Goal: Task Accomplishment & Management: Use online tool/utility

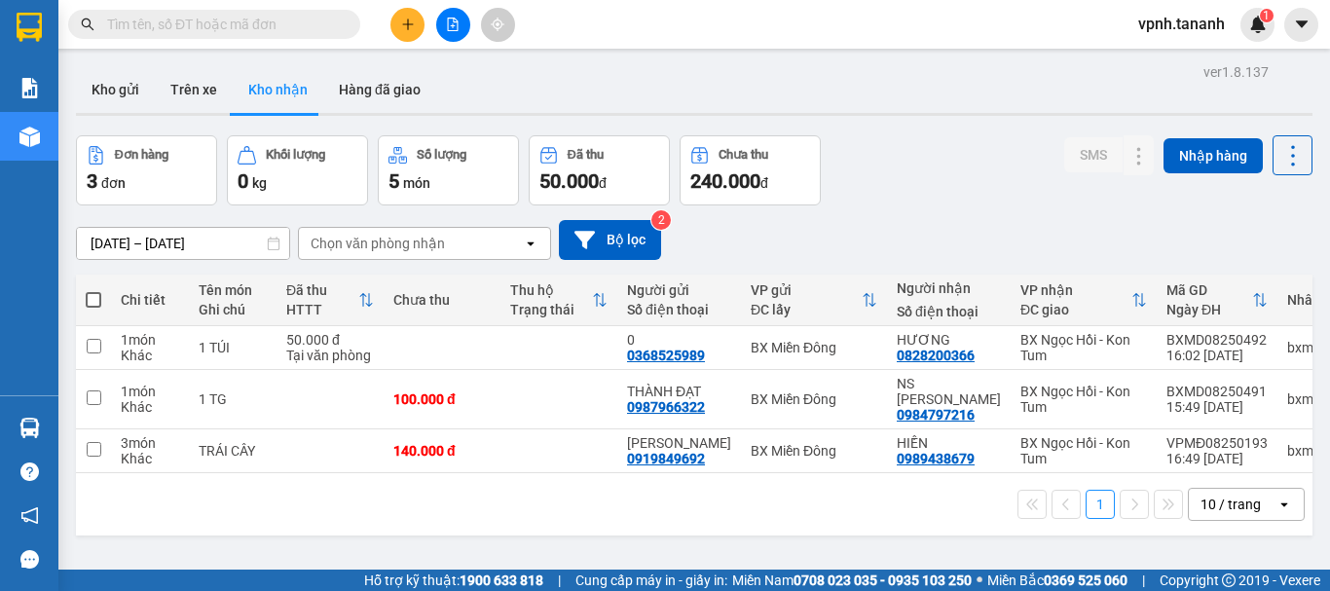
click at [272, 242] on icon at bounding box center [274, 244] width 12 height 14
click at [279, 247] on icon at bounding box center [274, 244] width 12 height 14
click at [525, 241] on icon "open" at bounding box center [531, 244] width 16 height 16
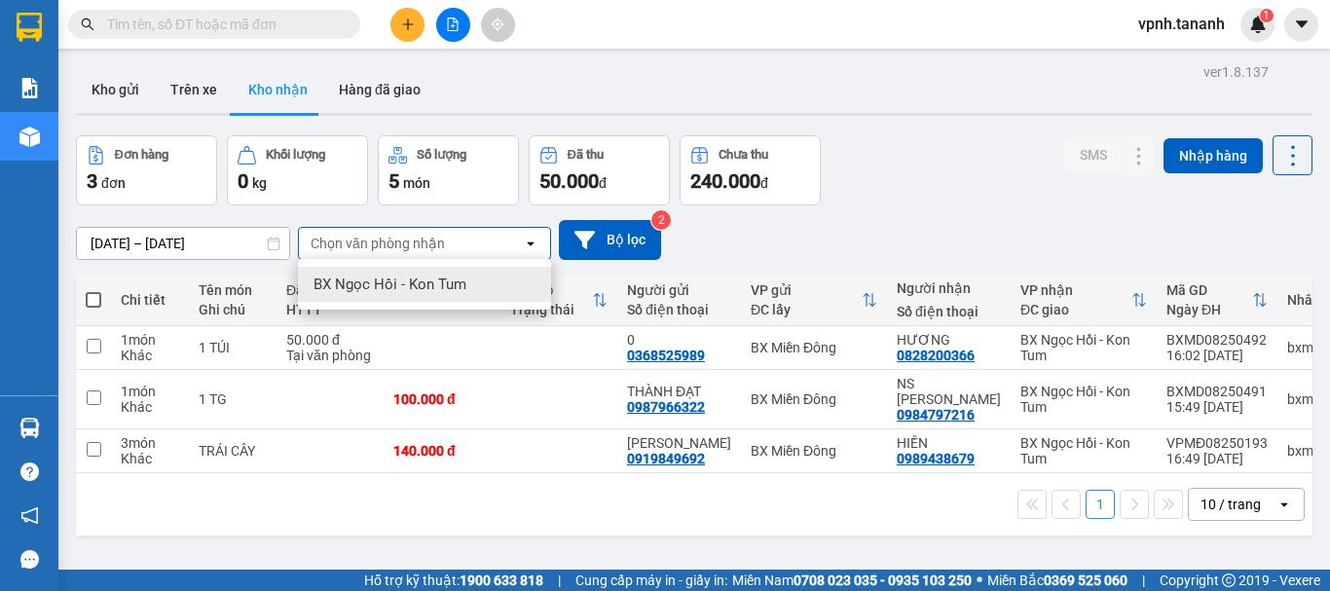
click at [857, 224] on div "[DATE] – [DATE] Press the down arrow key to interact with the calendar and sele…" at bounding box center [694, 240] width 1237 height 40
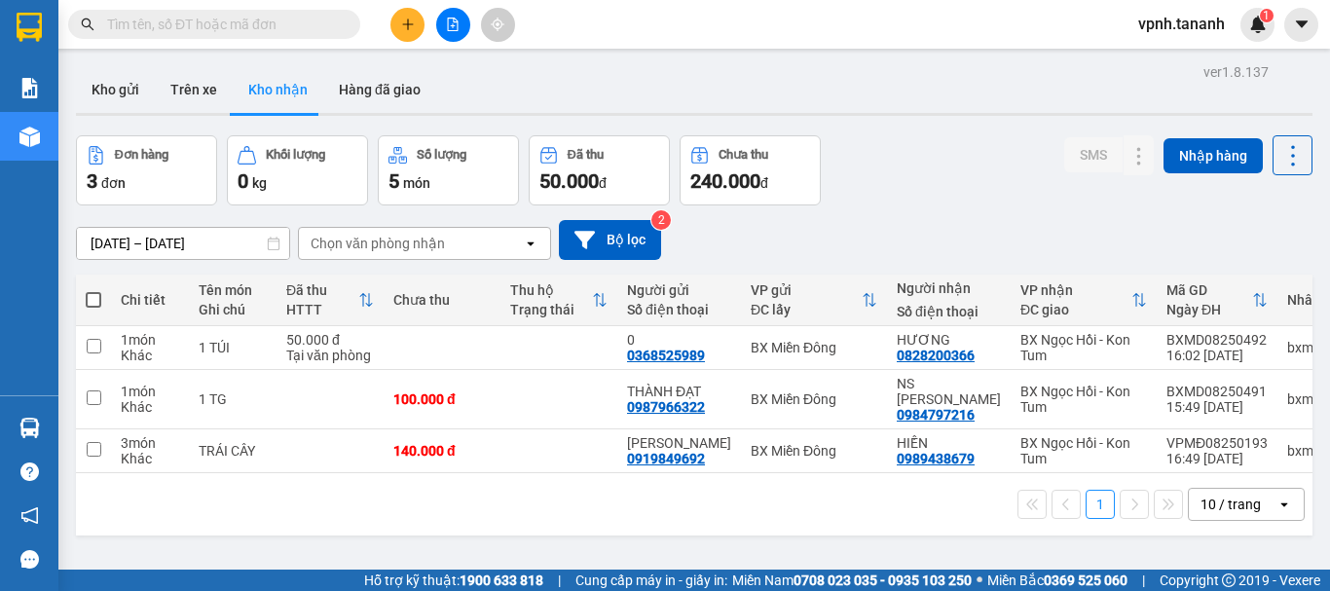
click at [908, 211] on div "[DATE] – [DATE] Press the down arrow key to interact with the calendar and sele…" at bounding box center [694, 239] width 1237 height 69
click at [405, 75] on button "Hàng đã giao" at bounding box center [379, 89] width 113 height 47
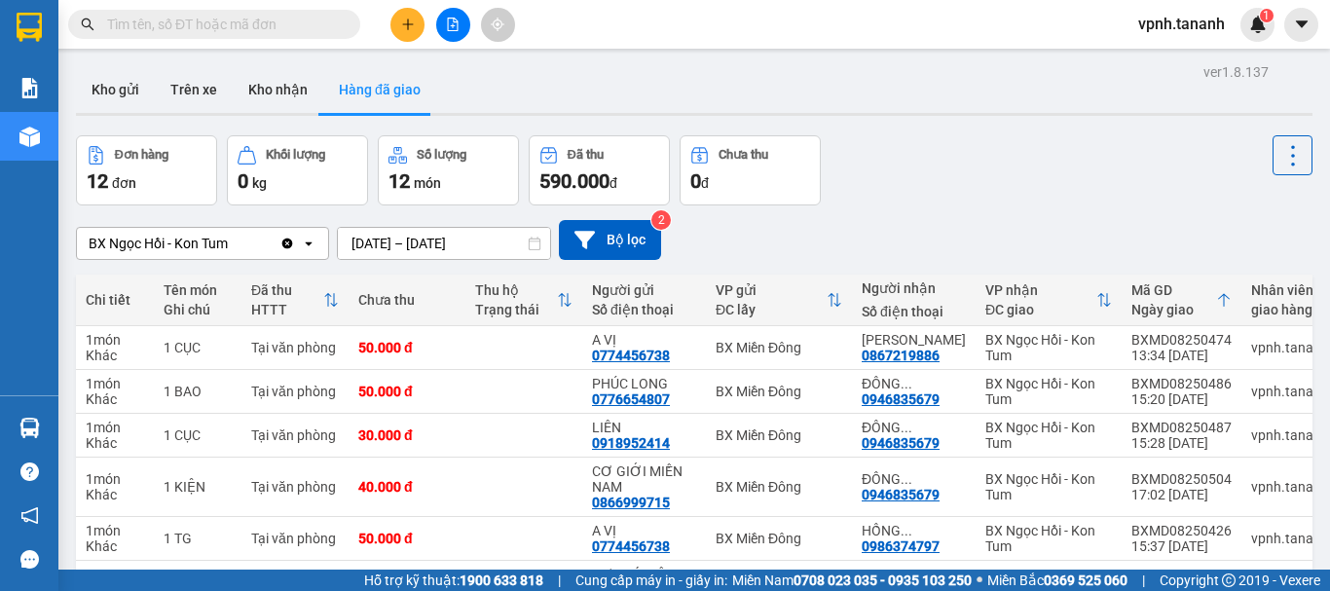
click at [536, 244] on icon at bounding box center [535, 244] width 14 height 14
click at [499, 244] on div "ver 1.8.137 Kho gửi Trên xe Kho nhận Hàng đã giao Đơn hàng 12 đơn Khối lượng 0 …" at bounding box center [694, 461] width 1252 height 807
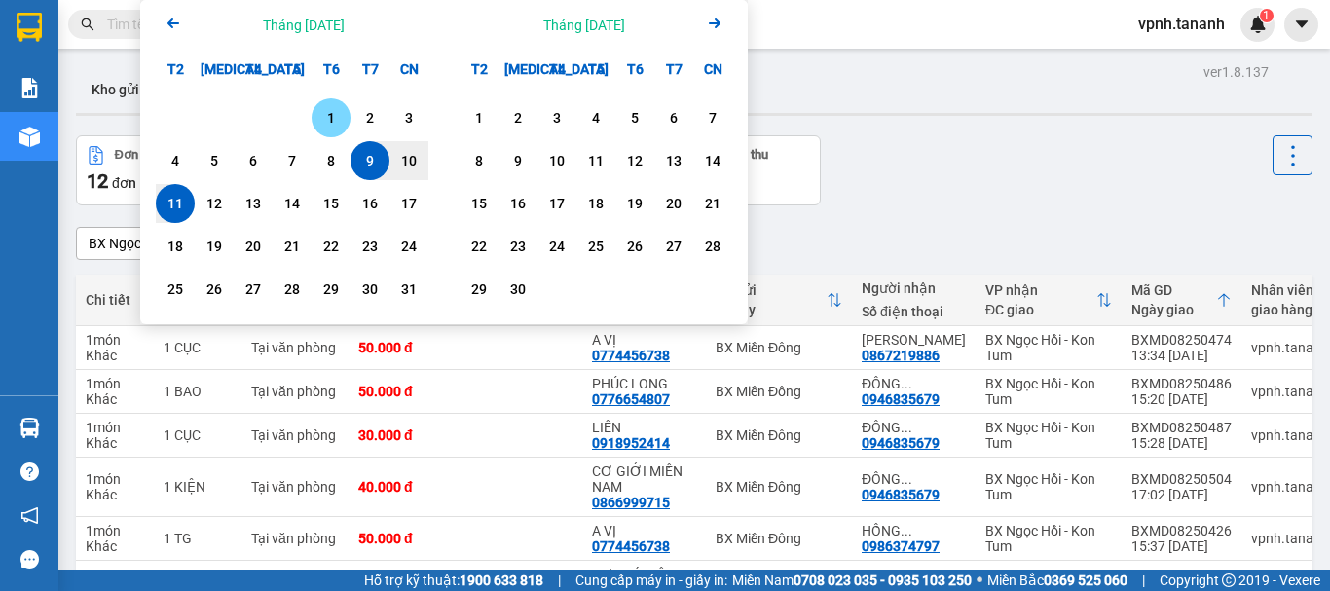
click at [330, 115] on div "1" at bounding box center [330, 117] width 27 height 23
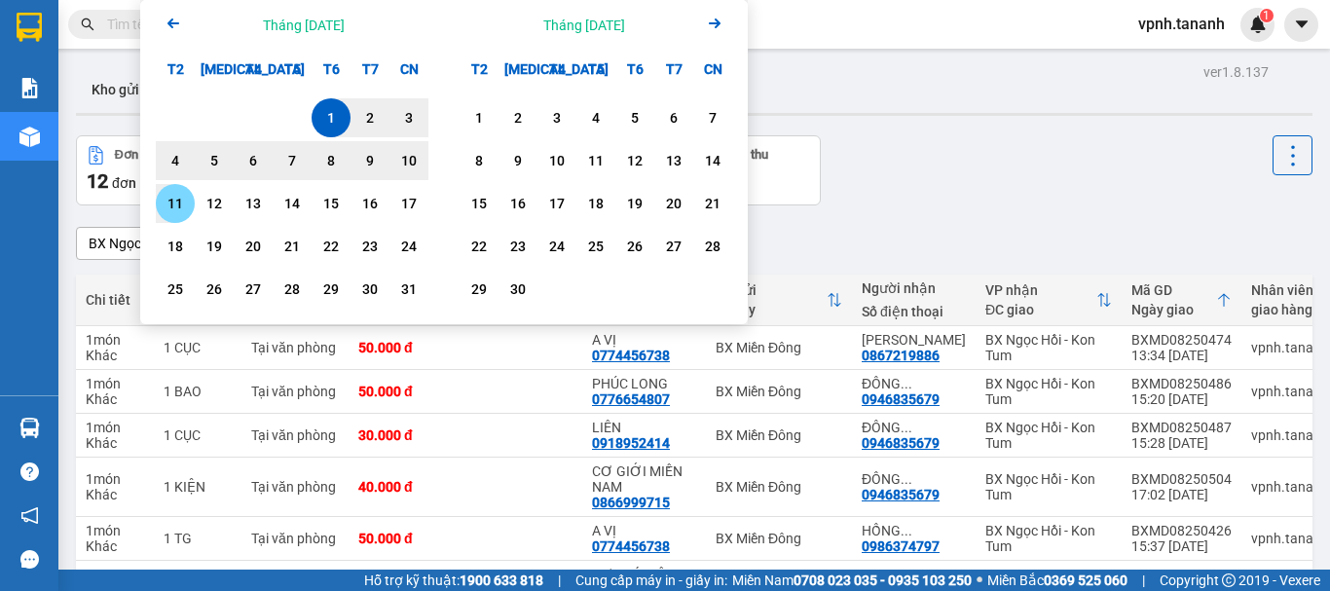
click at [176, 198] on div "11" at bounding box center [175, 203] width 27 height 23
type input "[DATE] – [DATE]"
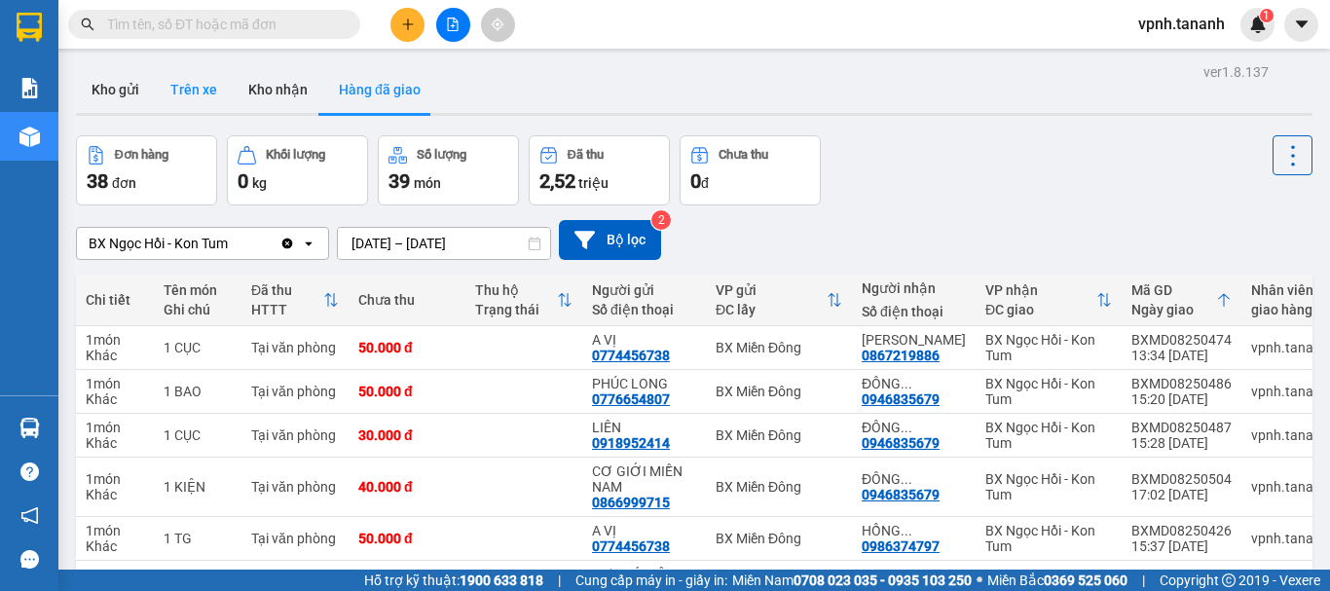
click at [204, 91] on button "Trên xe" at bounding box center [194, 89] width 78 height 47
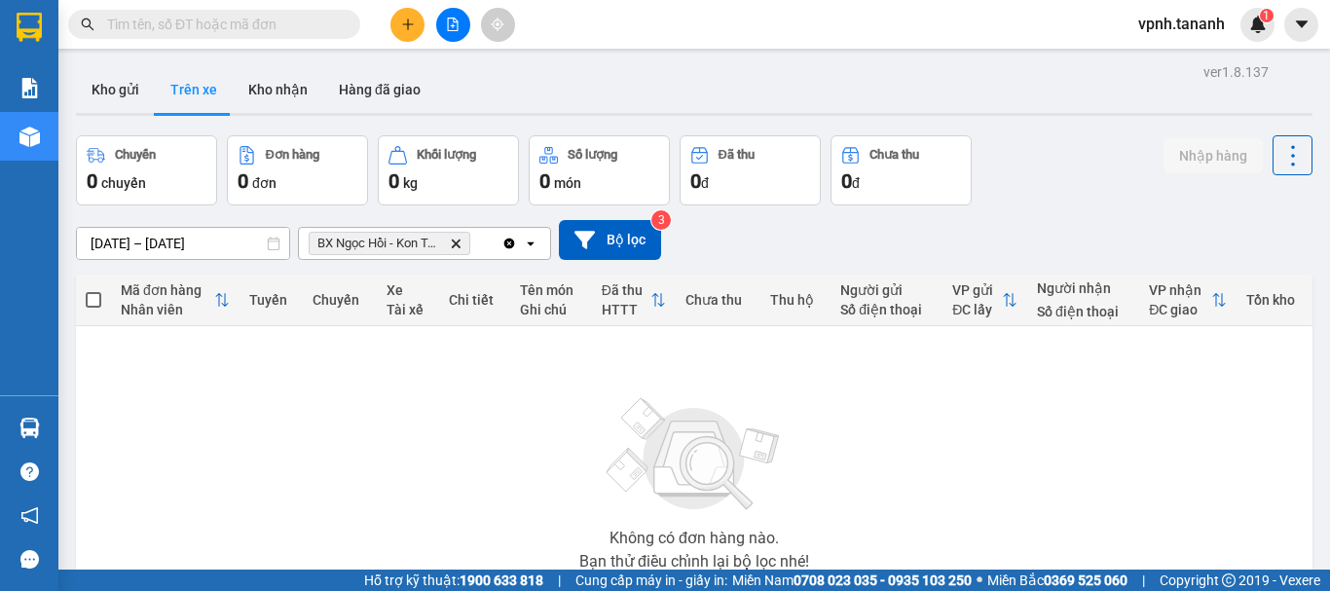
click at [274, 238] on icon at bounding box center [274, 244] width 14 height 14
click at [276, 248] on icon at bounding box center [274, 244] width 14 height 14
click at [267, 243] on icon at bounding box center [274, 244] width 14 height 14
click at [219, 243] on div "ver 1.8.137 Kho gửi Trên xe Kho nhận Hàng đã giao Chuyến 0 chuyến Đơn hàng 0 đơ…" at bounding box center [694, 379] width 1252 height 643
drag, startPoint x: 503, startPoint y: 348, endPoint x: 495, endPoint y: 341, distance: 11.1
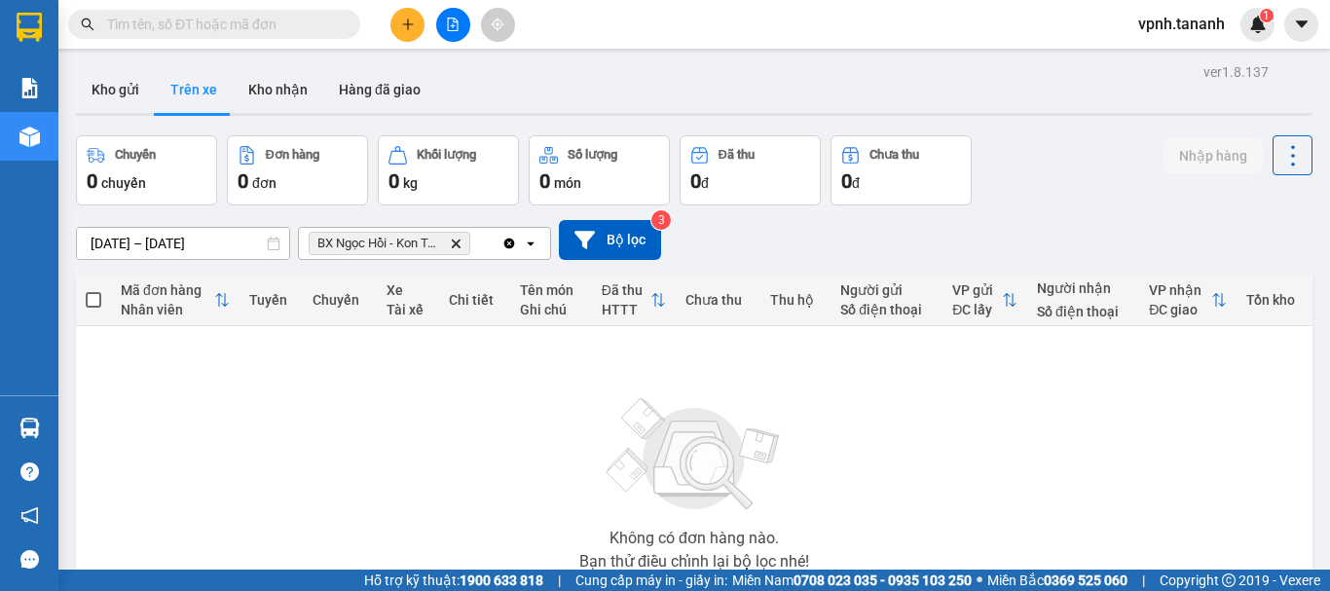
click at [502, 348] on div "Không có đơn hàng nào. Bạn thử điều chỉnh lại bộ lọc nhé!" at bounding box center [694, 478] width 1217 height 292
click at [262, 80] on button "Kho nhận" at bounding box center [278, 89] width 91 height 47
type input "[DATE] – [DATE]"
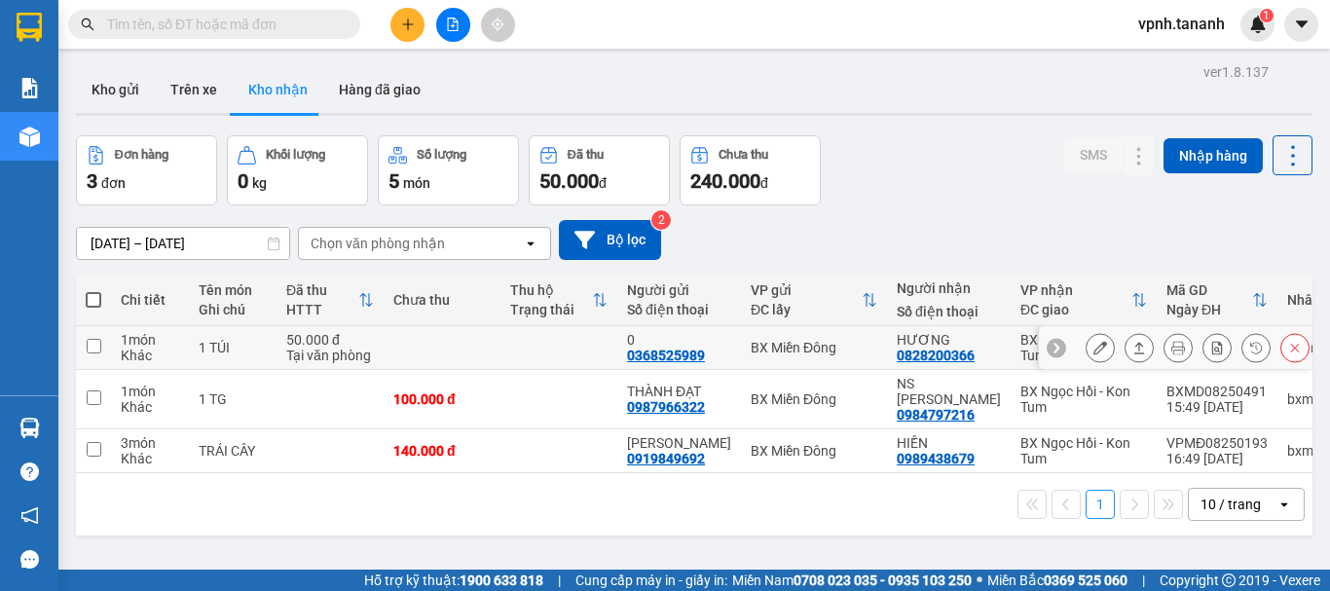
click at [95, 349] on input "checkbox" at bounding box center [94, 346] width 15 height 15
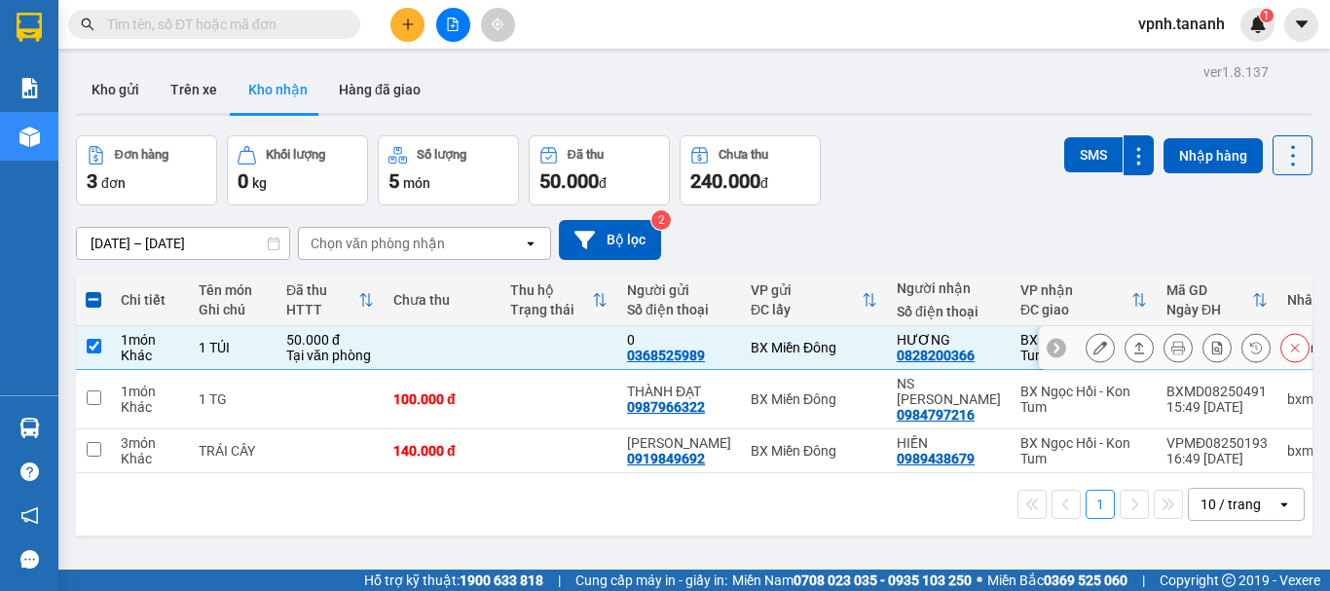
click at [96, 344] on input "checkbox" at bounding box center [94, 346] width 15 height 15
checkbox input "false"
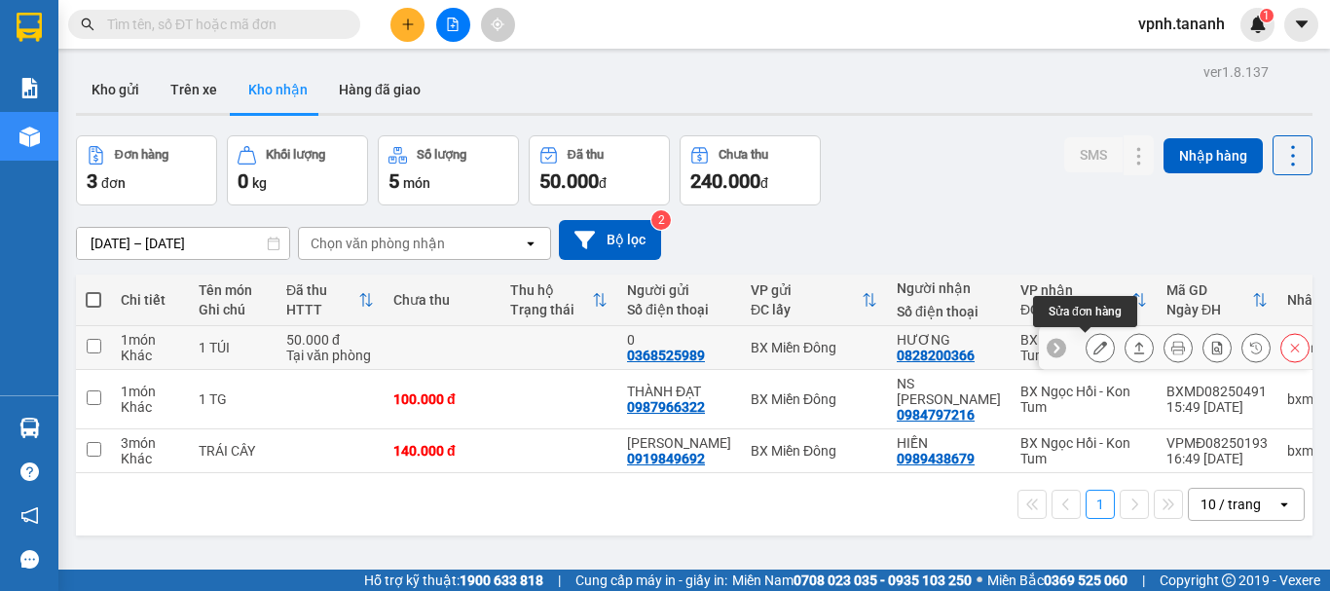
click at [1087, 346] on button at bounding box center [1100, 348] width 27 height 34
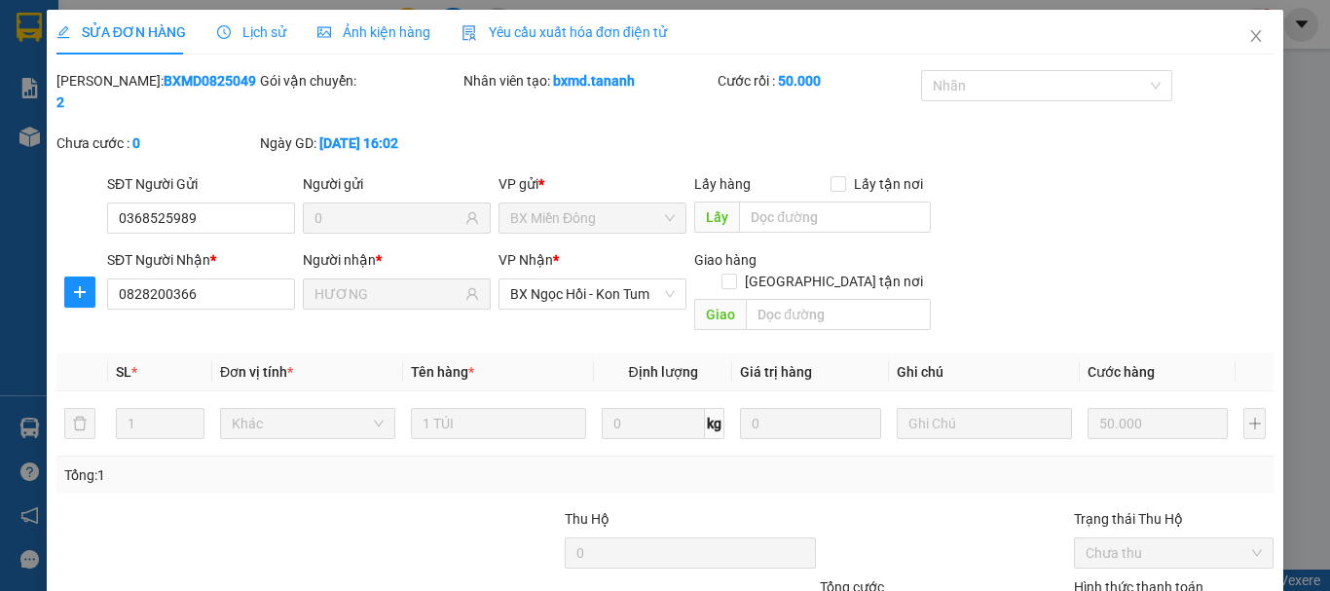
type input "0368525989"
type input "0"
type input "0828200366"
type input "HƯƠNG"
type input "50.000"
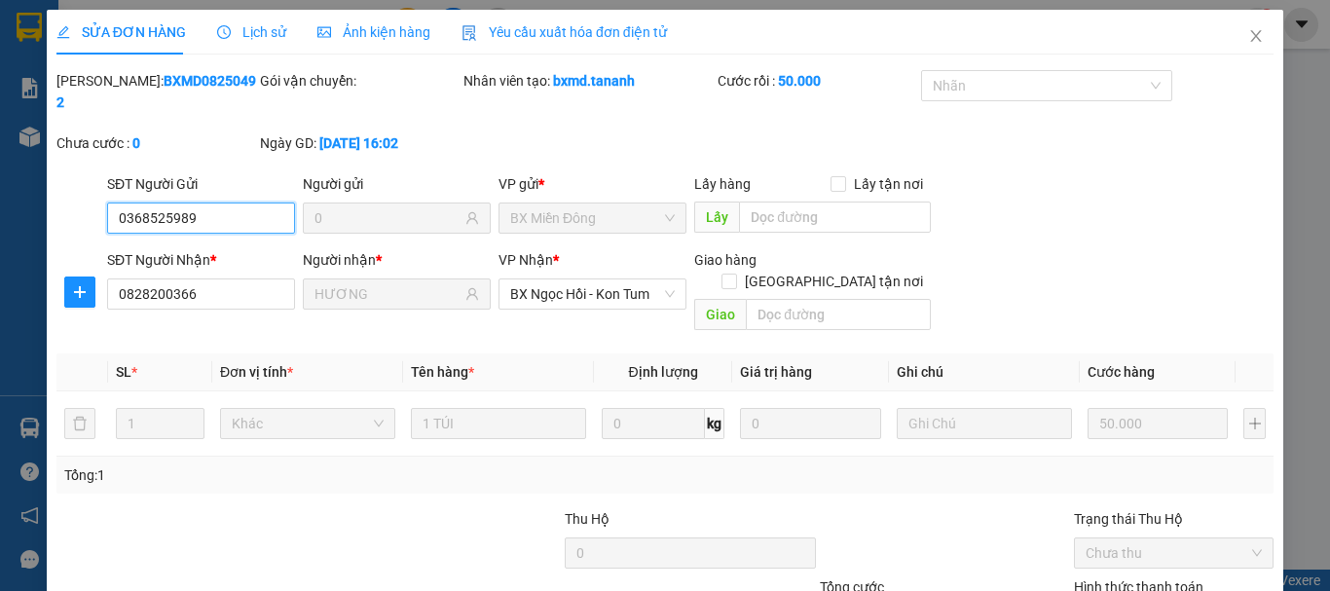
scroll to position [133, 0]
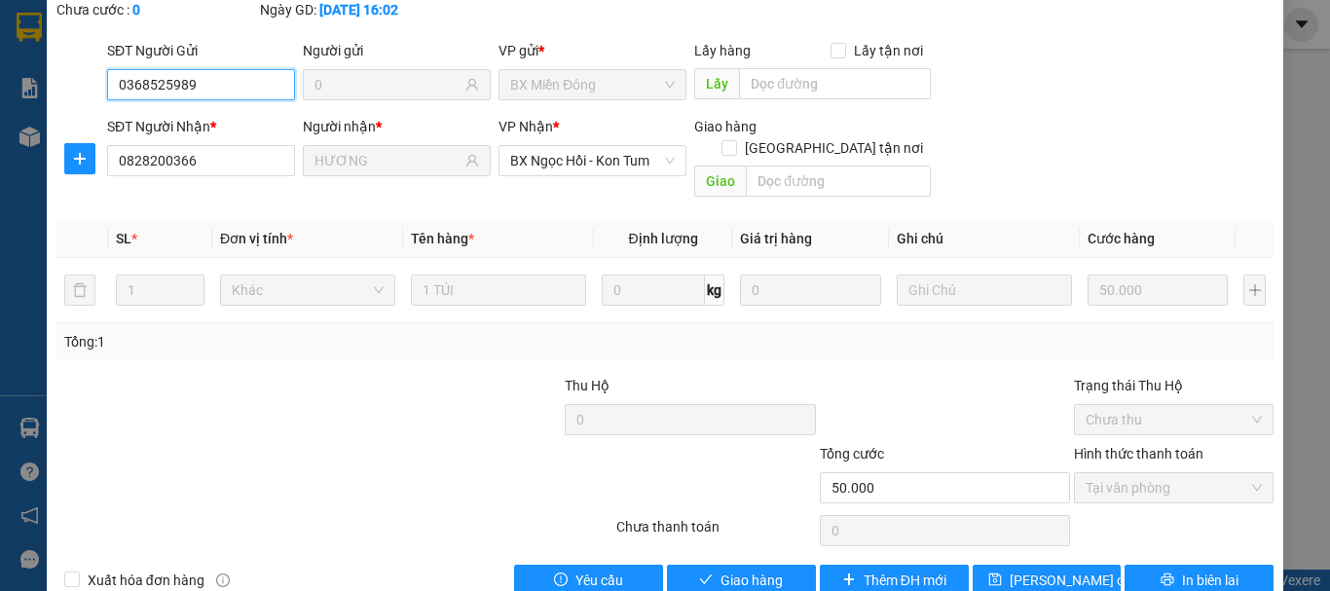
click at [1120, 473] on span "Tại văn phòng" at bounding box center [1174, 487] width 176 height 29
click at [746, 570] on span "Giao hàng" at bounding box center [752, 580] width 62 height 21
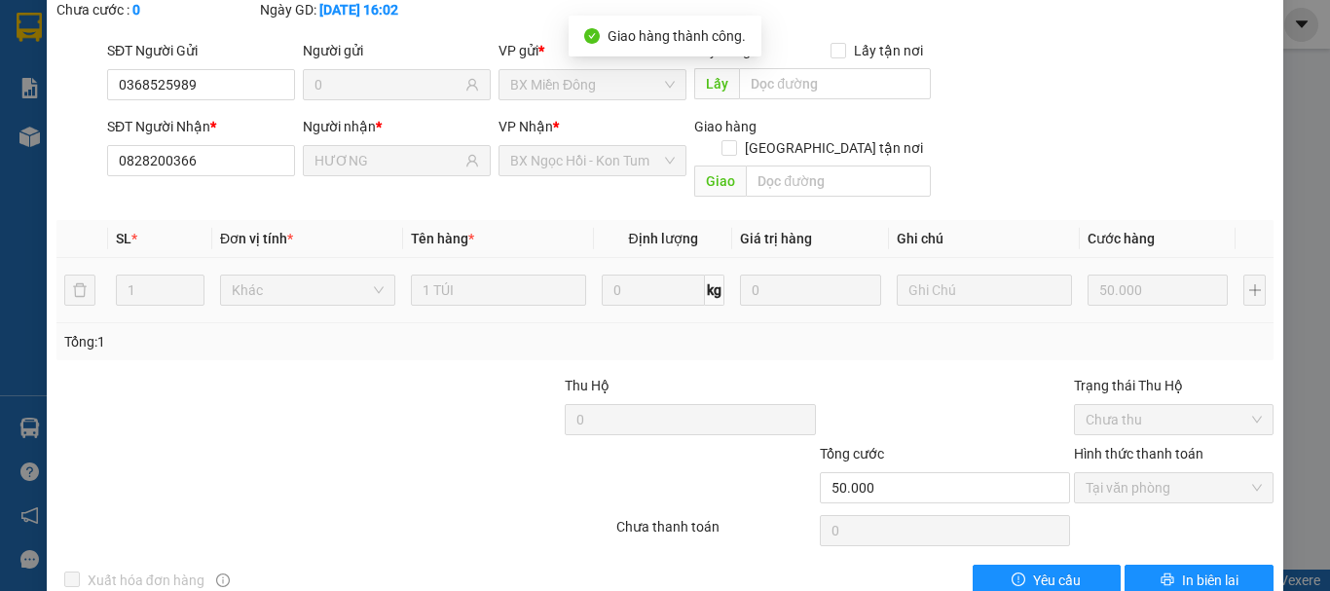
scroll to position [0, 0]
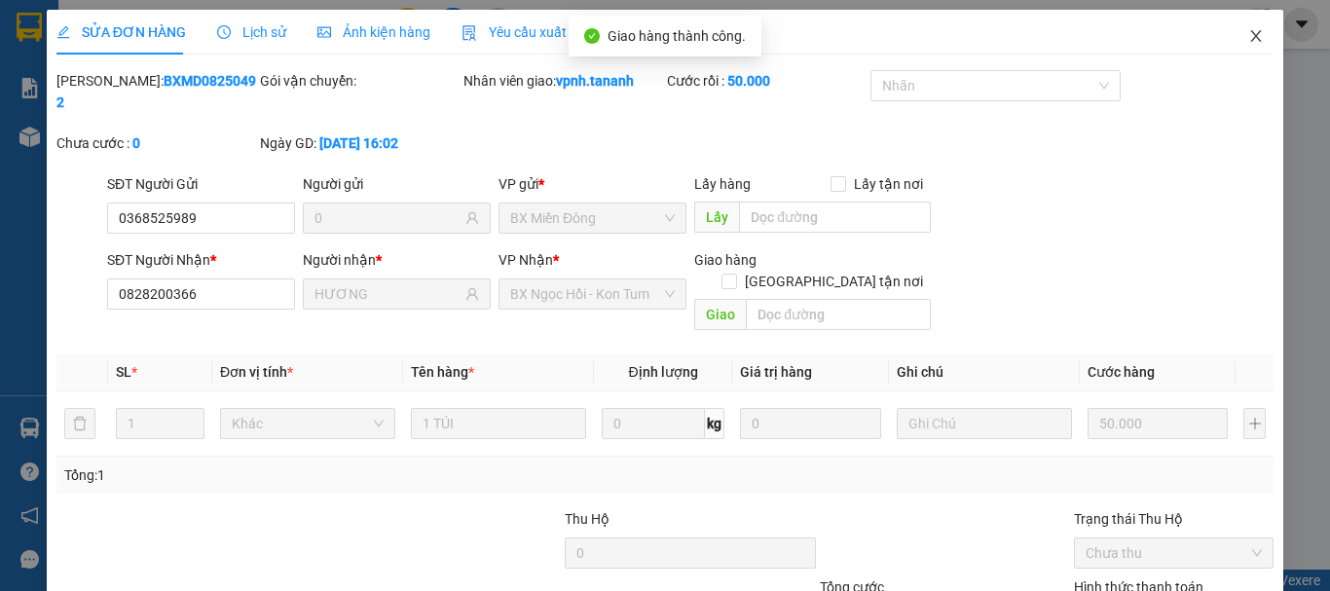
click at [1248, 35] on icon "close" at bounding box center [1256, 36] width 16 height 16
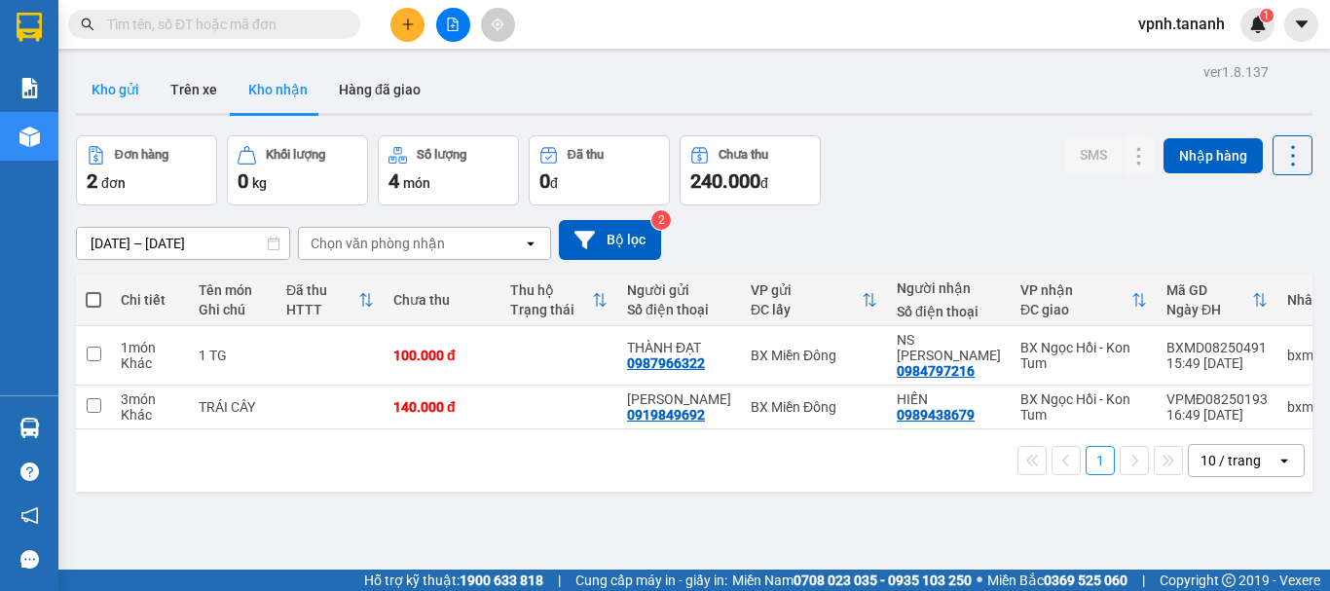
click at [120, 81] on button "Kho gửi" at bounding box center [115, 89] width 79 height 47
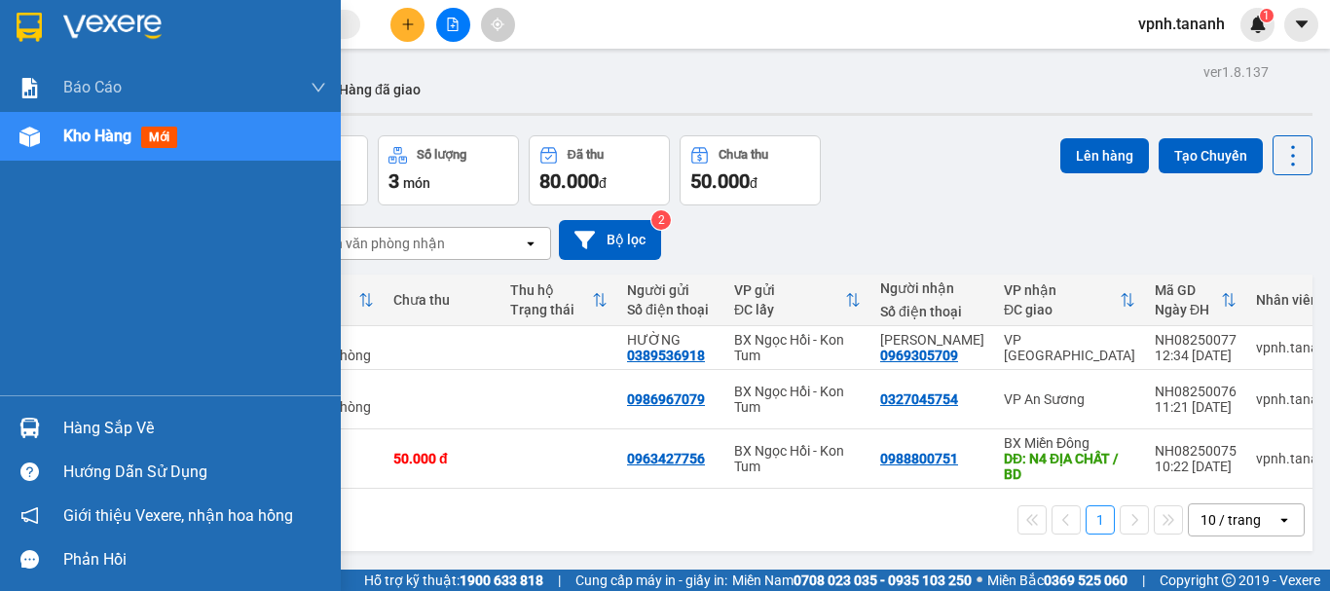
click at [34, 28] on img at bounding box center [29, 27] width 25 height 29
